Goal: Task Accomplishment & Management: Complete application form

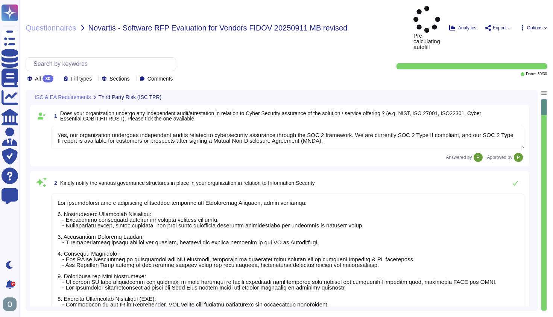
type textarea "Yes, our organization undergoes independent audits related to cybersecurity ass…"
type textarea "Our organization has a structured governance framework for Information Security…"
type textarea "Yes, we have a formally approved and implemented Information Security Policy th…"
type textarea "Colossyan Inc has a formally established risk management policy that applies to…"
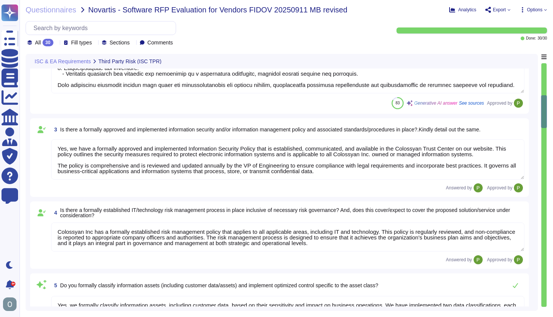
type textarea "Yes, we formally classify information assets, including customer data, based on…"
type textarea "Yes, we maintain an inventory of assets, including hardware and software, and a…"
type textarea "Yes, we periodically test our organization's Business Continuity Plan (BCP) and…"
type textarea "Yes, we have a formally implemented Incident Response Plan in place. This plan …"
type textarea "1. User Access Provisioning and De-provisioning: We have established identity a…"
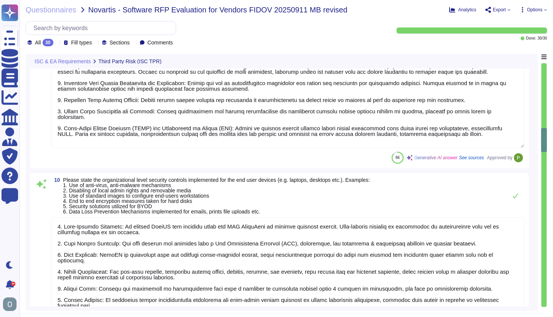
type textarea "1. Anti-Malware Software: We utilize ClamAV for incoming files and AWS GuardDut…"
type textarea "Colossyan employs a comprehensive vulnerability management process that include…"
type textarea "Yes, software/application development is part of the proposed scope of service …"
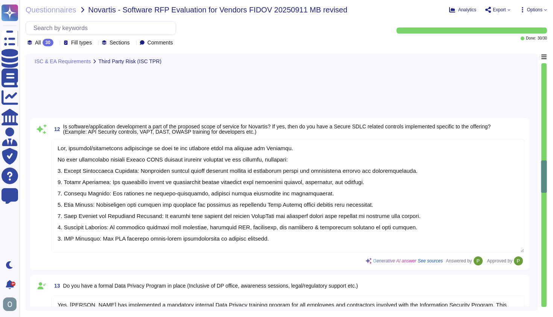
type textarea "Yes, the SaaS application is a true cloud solution, as it is hosted on AWS, uti…"
type textarea "The underlying cloud infrastructure provider is AWS."
type textarea "The product is available anywhere in the world using a working internet connect…"
type textarea "No."
type textarea "N/A"
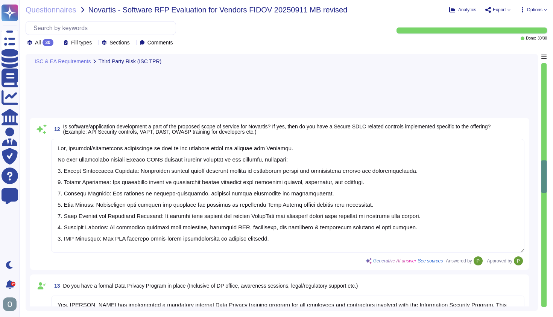
type textarea "443 and 80"
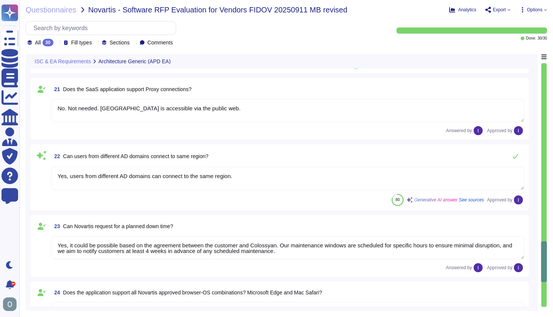
type textarea "No. Not needed. [GEOGRAPHIC_DATA] is accessible via the public web."
type textarea "Yes, users from different AD domains can connect to the same region."
type textarea "Yes, it could be possible based on the agreement between the customer and Colos…"
type textarea "Yes. For best experience we recommend using the latest Google Chrome."
type textarea "Colossyan did not have any major incidents in the past. The status of incidents…"
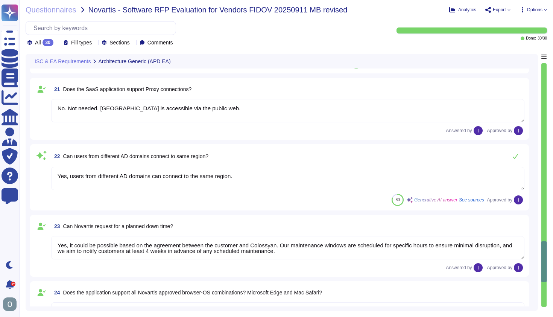
type textarea "Less than 12 hours. We commit to 99.5% uptime & availability."
type textarea "The Recovery Time Objective (RTO) is 12 hours, and the Recovery Point Objective…"
type textarea "Yes."
type textarea "1. Avatar & voice realism improvements (emotiveness, expressiveness, hand-gestu…"
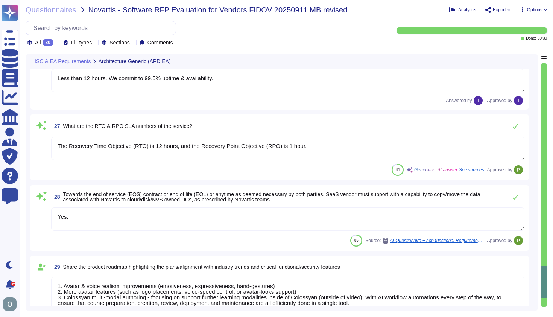
type textarea "A dedicated customer success agent, as well as solution engineers are at the re…"
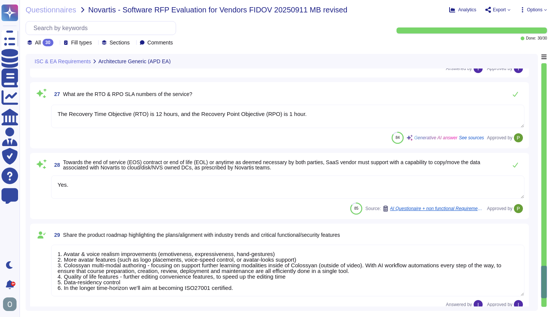
type textarea "Yes. For best experience we recommend using the latest Google Chrome."
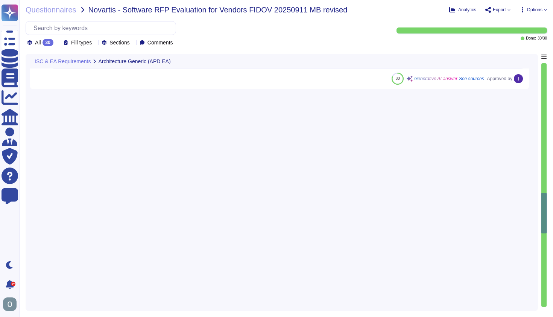
type textarea "Yes, the SaaS application is a true cloud solution, as it is hosted on AWS, uti…"
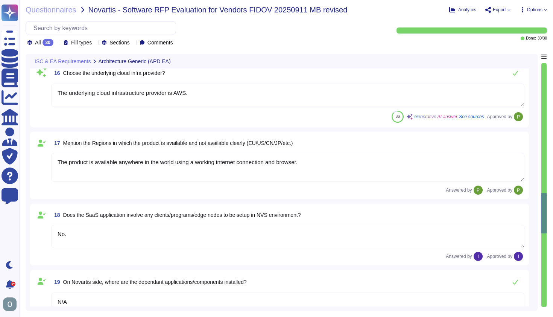
type textarea "The underlying cloud infrastructure provider is AWS."
type textarea "The product is available anywhere in the world using a working internet connect…"
type textarea "No."
type textarea "N/A"
type textarea "443 and 80"
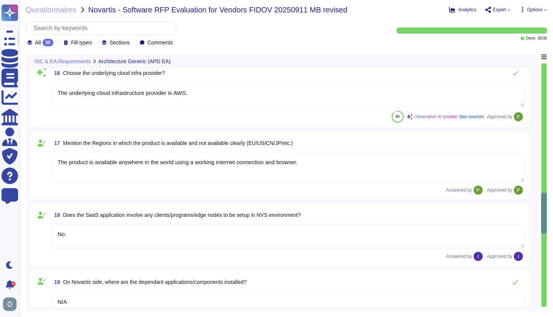
type textarea "No. Not needed. [GEOGRAPHIC_DATA] is accessible via the public web."
type textarea "Yes, users from different AD domains can connect to the same region."
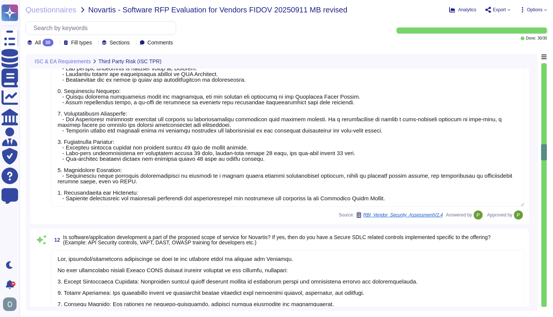
type textarea "1. Anti-Malware Software: We utilize ClamAV for incoming files and AWS GuardDut…"
type textarea "Colossyan employs a comprehensive vulnerability management process that include…"
type textarea "Yes, software/application development is part of the proposed scope of service …"
type textarea "Yes, [PERSON_NAME] has implemented a mandatory internal Data Privacy training p…"
type textarea "Yes, Colossyan Inc. has a formal Third-Party Management Policy in place. This p…"
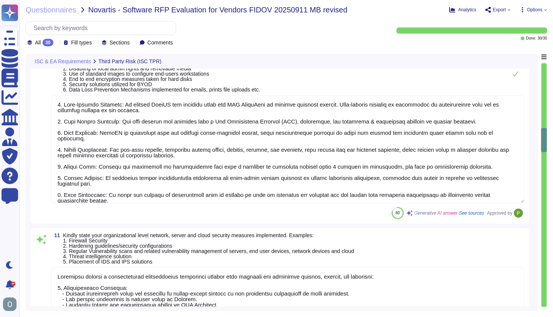
type textarea "1. User Access Provisioning and De-provisioning: We have established identity a…"
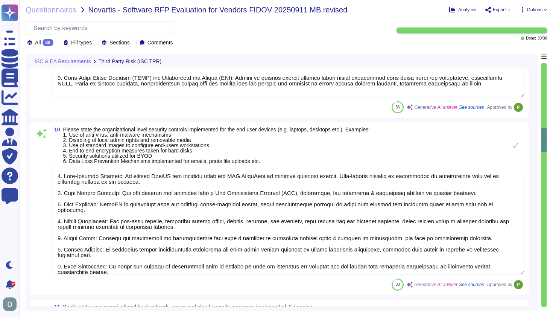
type textarea "Yes, we have a formally implemented Incident Response Plan in place. This plan …"
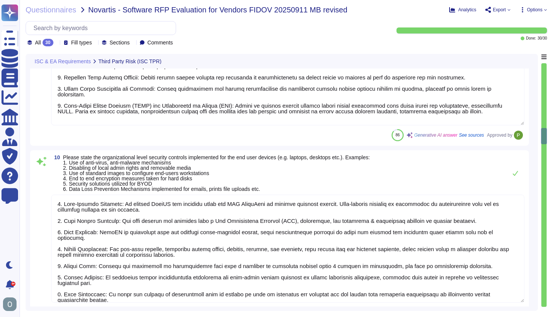
type textarea "Yes, we periodically test our organization's Business Continuity Plan (BCP) and…"
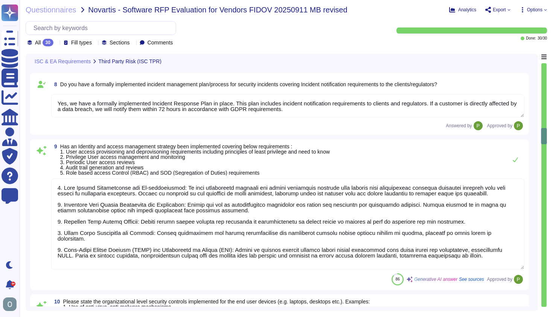
scroll to position [180, 0]
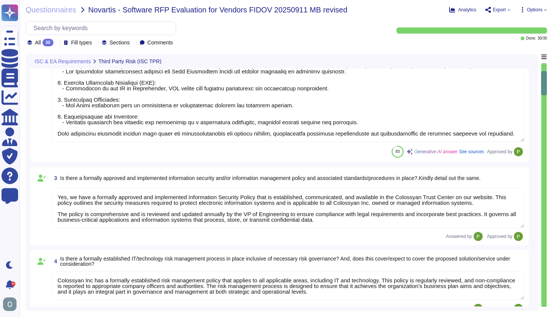
type textarea "Yes, our organization undergoes independent audits related to cybersecurity ass…"
type textarea "Our organization has a structured governance framework for Information Security…"
type textarea "Yes, we have a formally approved and implemented Information Security Policy th…"
type textarea "Colossyan Inc has a formally established risk management policy that applies to…"
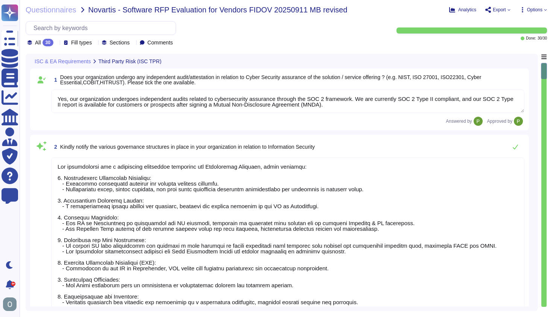
scroll to position [1, 0]
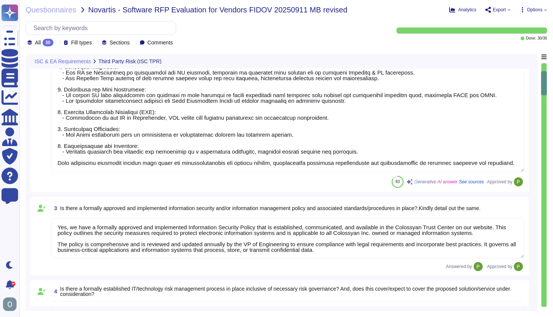
type textarea "Yes, we formally classify information assets, including customer data, based on…"
type textarea "Yes, we maintain an inventory of assets, including hardware and software, and a…"
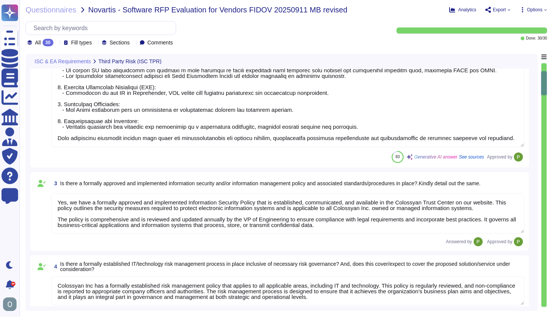
type textarea "Yes, we periodically test our organization's Business Continuity Plan (BCP) and…"
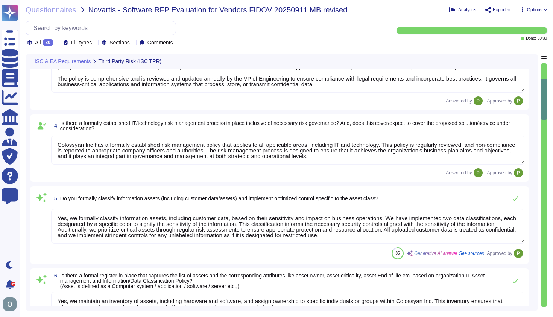
type textarea "Yes, we have a formally implemented Incident Response Plan in place. This plan …"
type textarea "1. User Access Provisioning and De-provisioning: We have established identity a…"
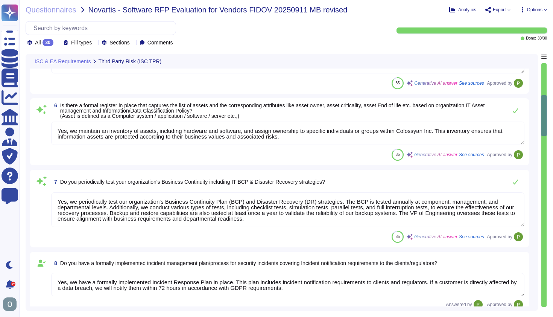
type textarea "1. Anti-Malware Software: We utilize ClamAV for incoming files and AWS GuardDut…"
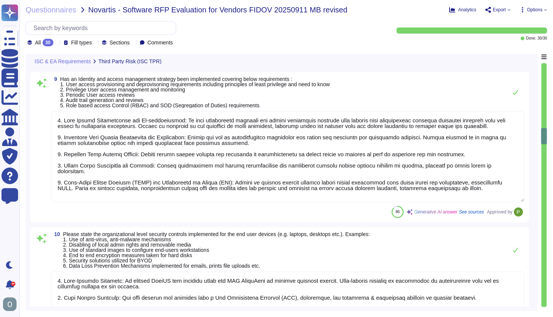
type textarea "Colossyan employs a comprehensive vulnerability management process that include…"
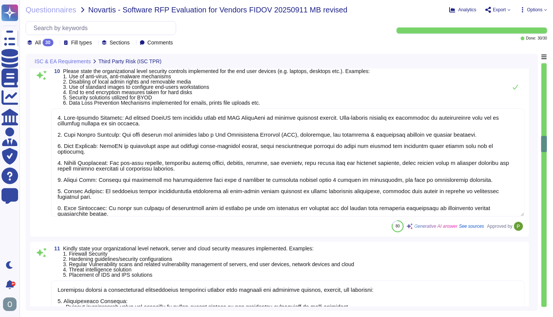
type textarea "Yes, software/application development is part of the proposed scope of service …"
